Goal: Information Seeking & Learning: Learn about a topic

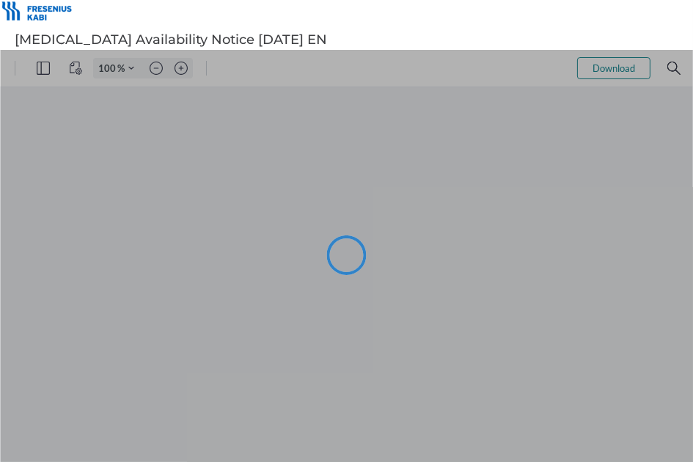
type input "64"
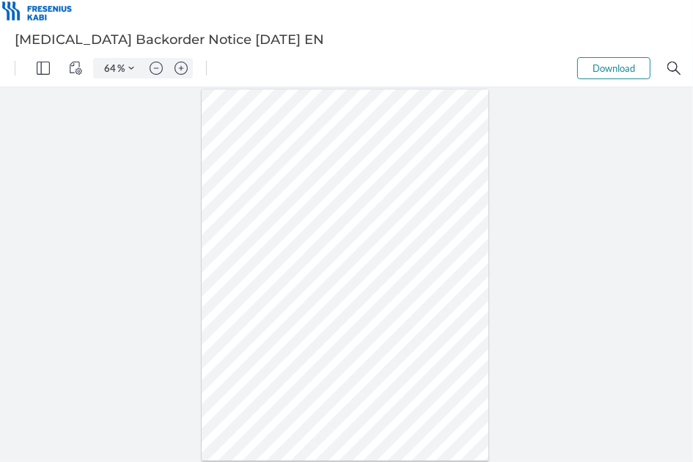
drag, startPoint x: 279, startPoint y: 268, endPoint x: 294, endPoint y: 268, distance: 14.7
click at [294, 268] on div at bounding box center [345, 275] width 287 height 372
click at [345, 297] on div at bounding box center [345, 275] width 287 height 372
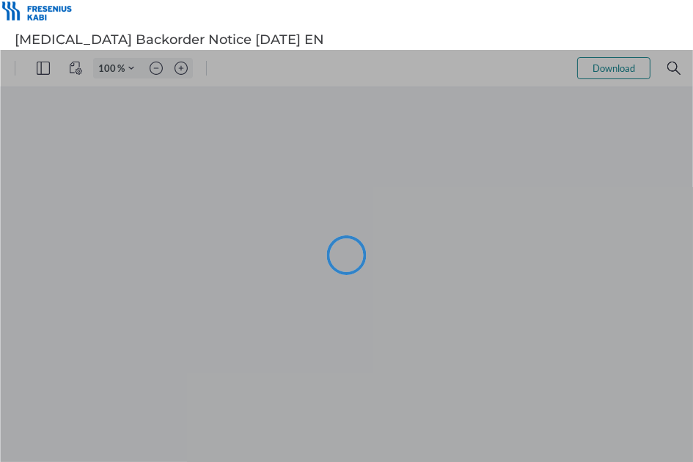
type input "64"
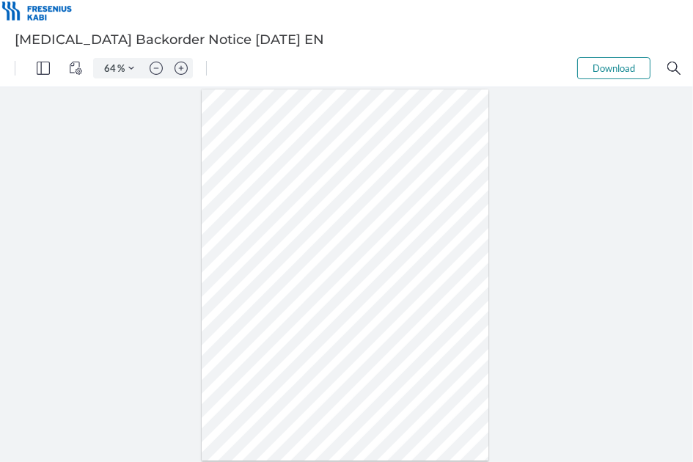
drag, startPoint x: 289, startPoint y: 258, endPoint x: 271, endPoint y: 257, distance: 17.7
click at [271, 257] on div at bounding box center [345, 275] width 287 height 372
